Goal: Task Accomplishment & Management: Manage account settings

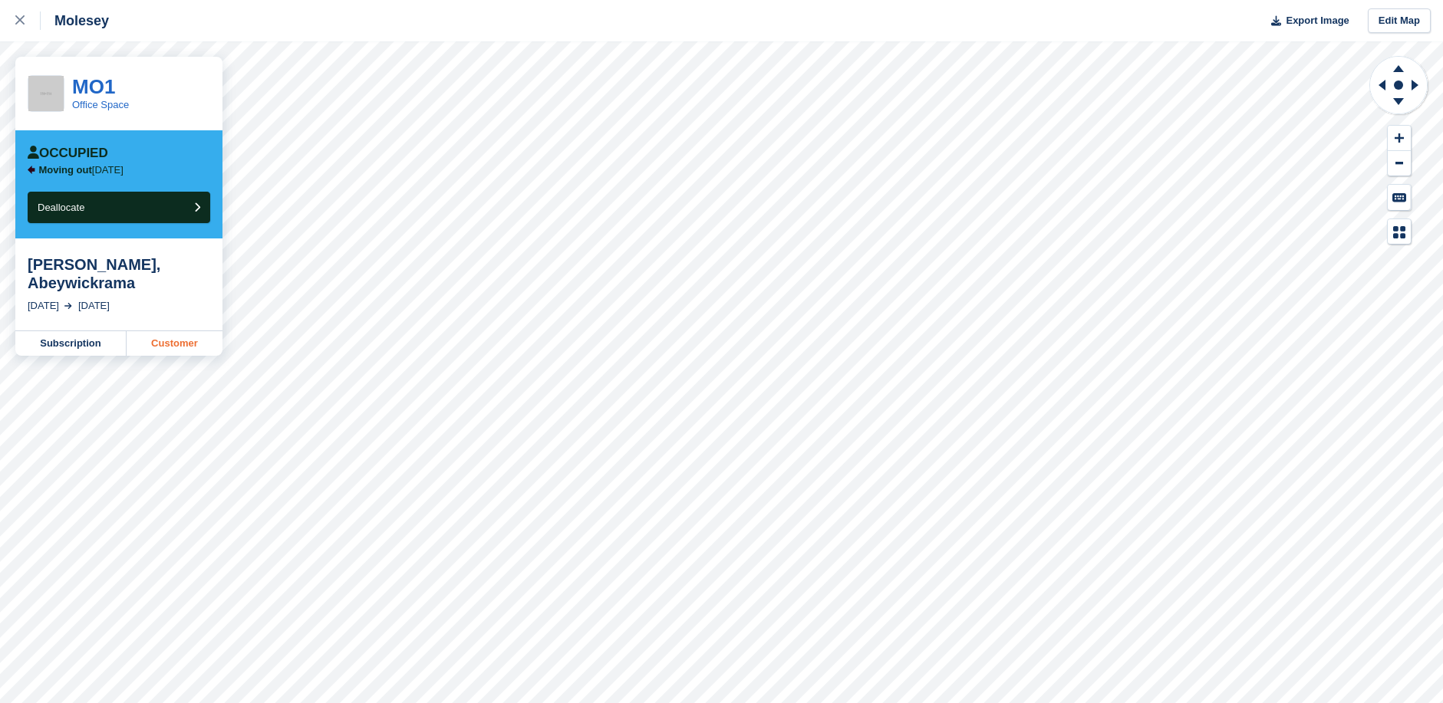
click at [173, 331] on link "Customer" at bounding box center [175, 343] width 96 height 25
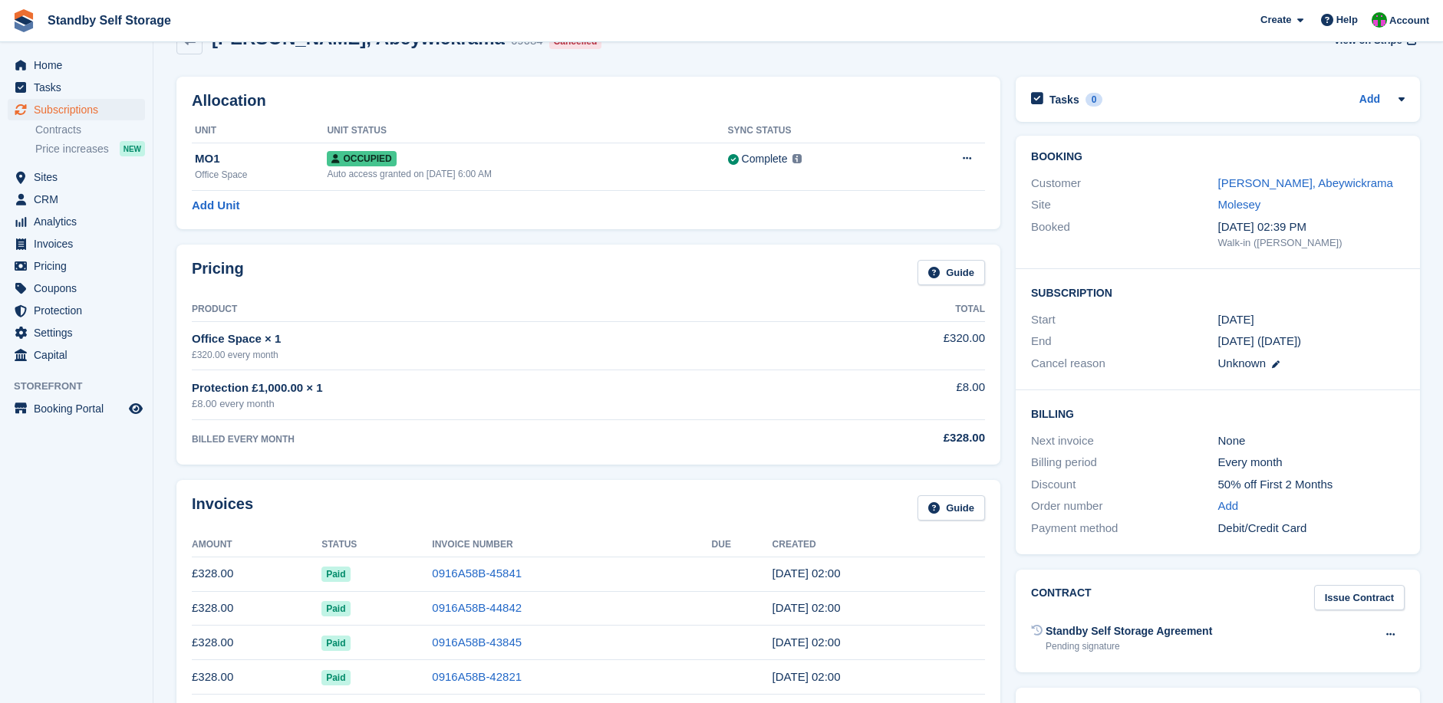
scroll to position [31, 0]
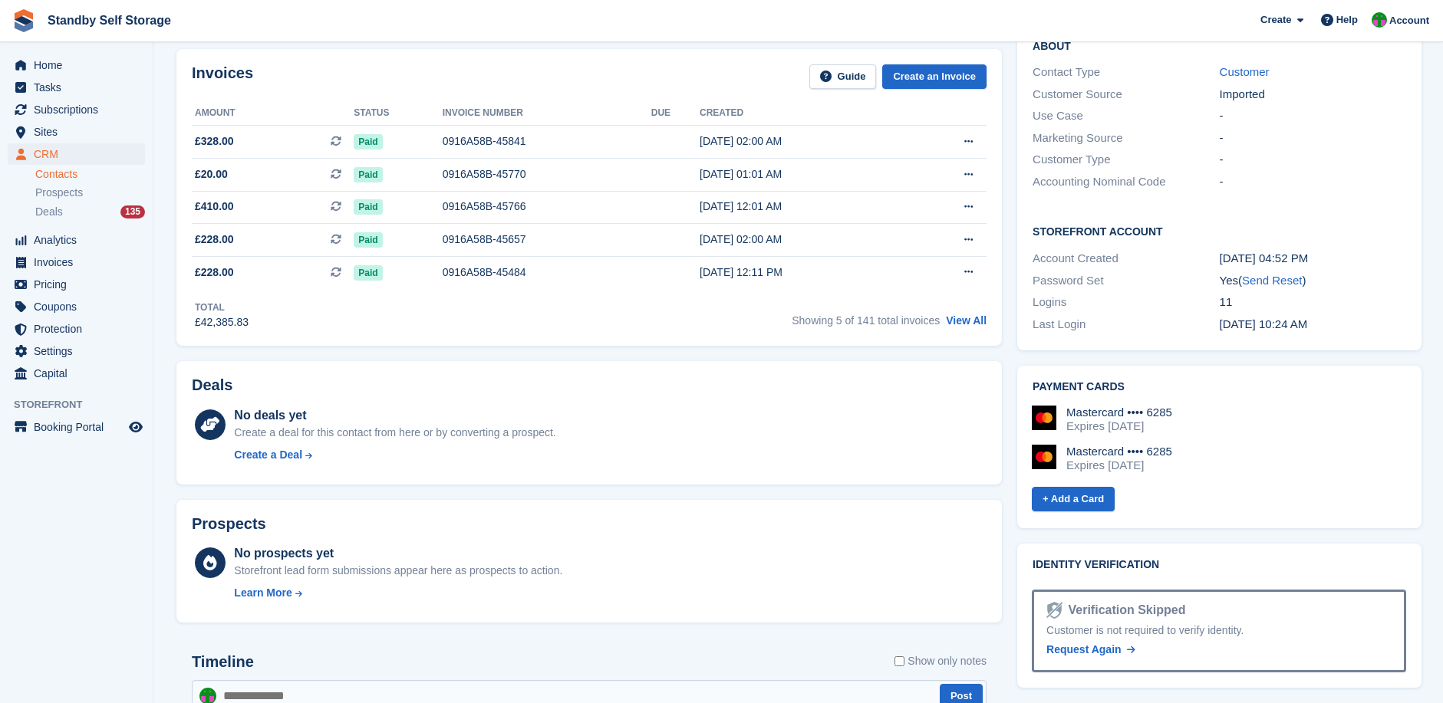
scroll to position [512, 0]
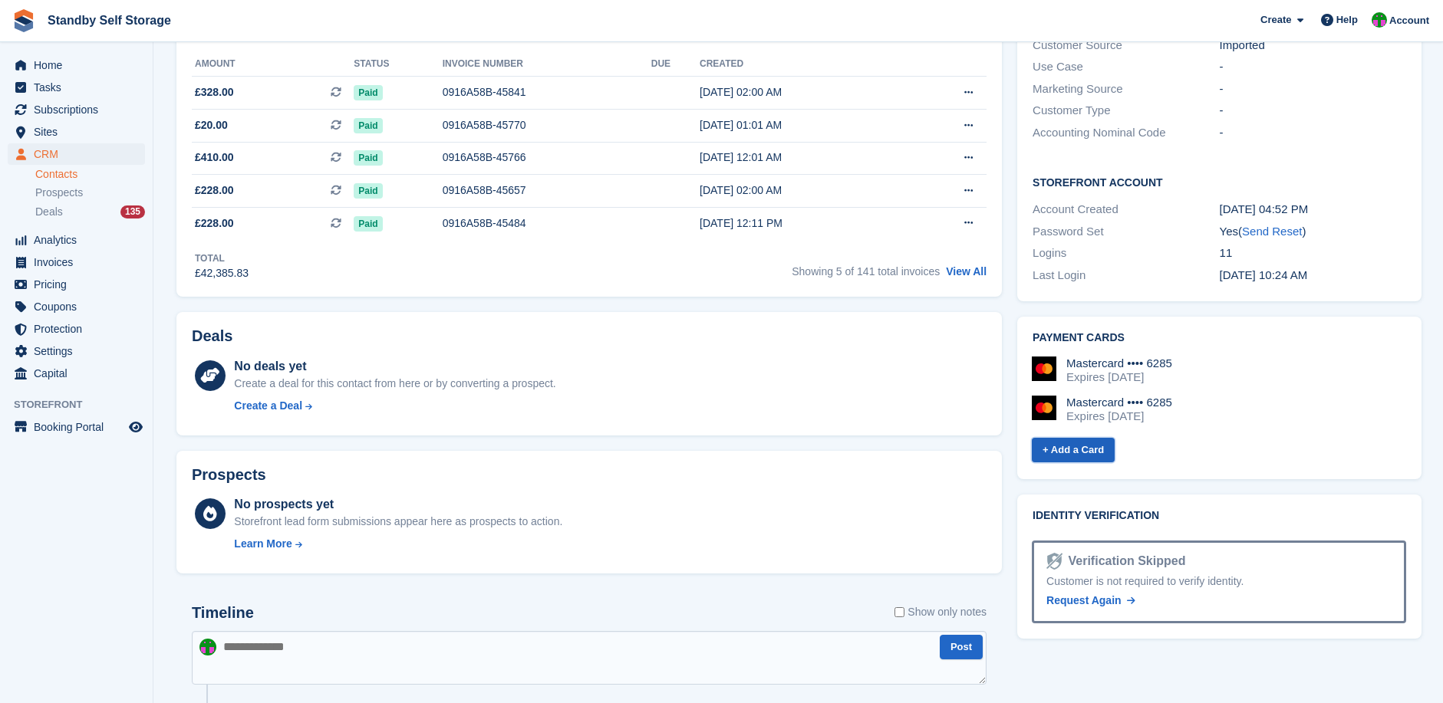
click at [1063, 438] on link "+ Add a Card" at bounding box center [1072, 450] width 83 height 25
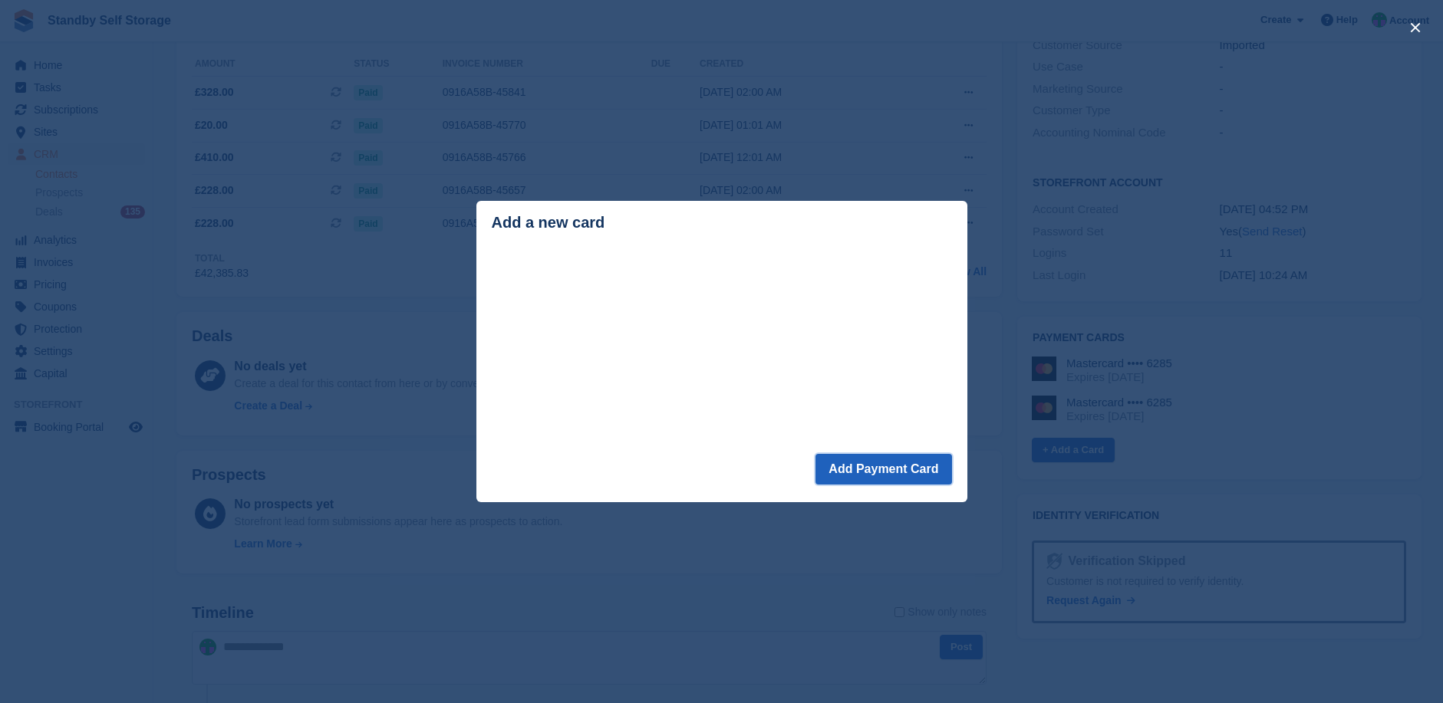
click at [879, 464] on button "Add Payment Card" at bounding box center [883, 469] width 136 height 31
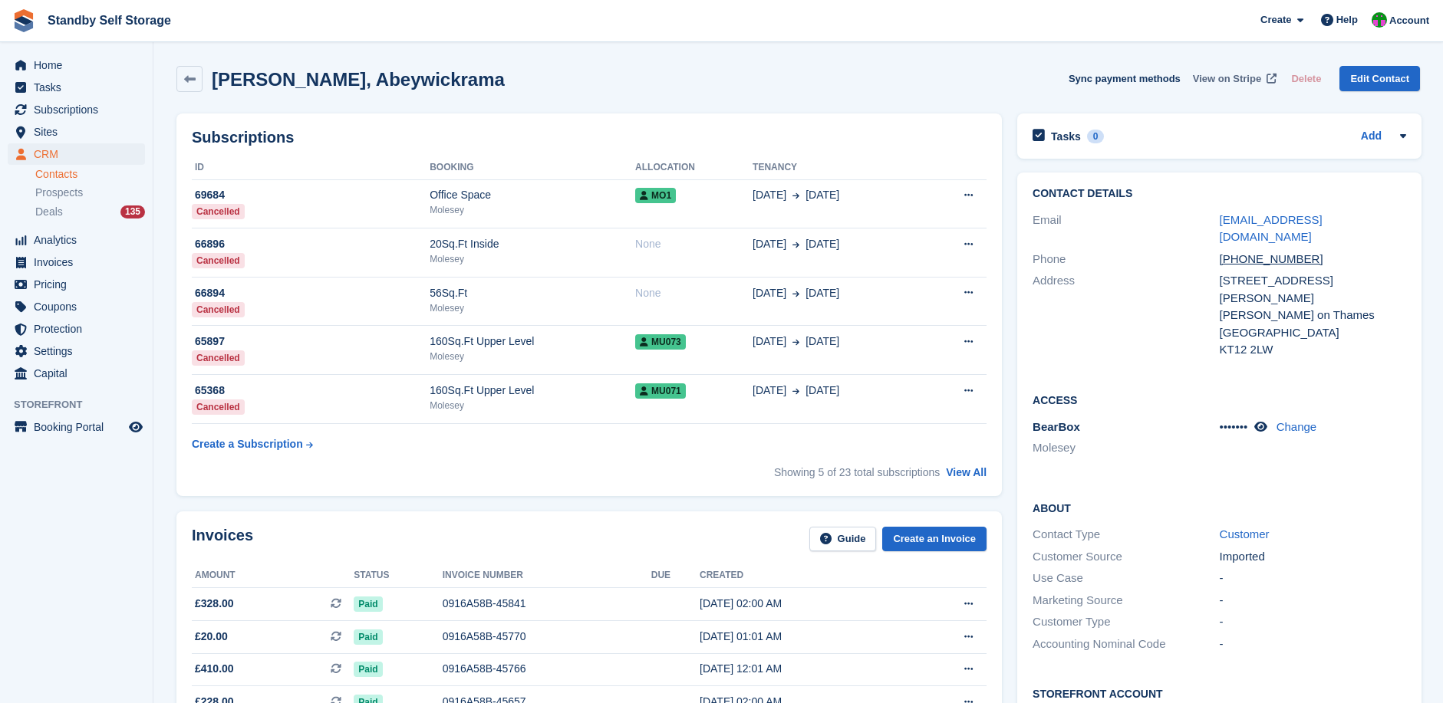
click at [1220, 77] on span "View on Stripe" at bounding box center [1227, 78] width 68 height 15
